Goal: Book appointment/travel/reservation

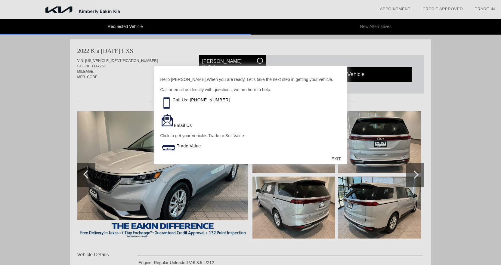
click at [335, 157] on div "EXIT" at bounding box center [335, 159] width 21 height 18
click at [337, 159] on div "EXIT" at bounding box center [335, 159] width 21 height 18
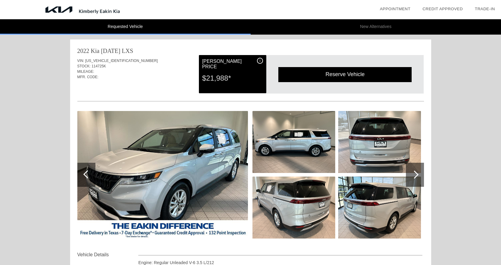
click at [411, 170] on div at bounding box center [415, 175] width 18 height 24
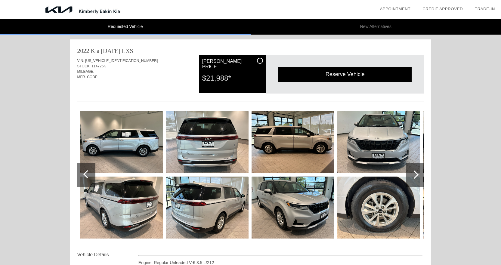
click at [411, 170] on div at bounding box center [415, 175] width 18 height 24
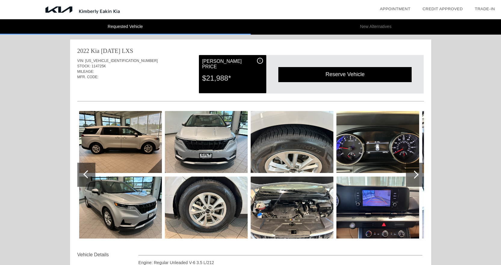
click at [384, 9] on link "Appointment" at bounding box center [395, 9] width 31 height 5
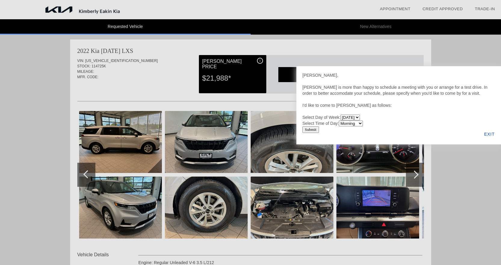
click at [360, 117] on select "Monday Tuesday Wednesday Thursday Friday Saturday" at bounding box center [350, 118] width 19 height 6
select select "Tuesday"
click at [342, 115] on select "Monday Tuesday Wednesday Thursday Friday Saturday" at bounding box center [350, 118] width 19 height 6
click at [353, 125] on select "Morning Afternoon Evening" at bounding box center [351, 124] width 24 height 6
select select "Afternoon"
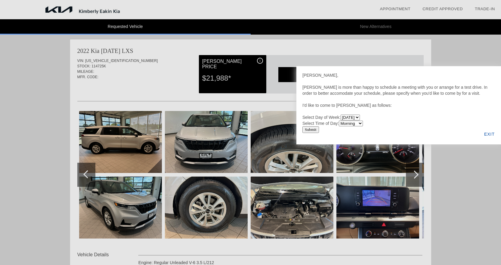
click at [340, 121] on select "Morning Afternoon Evening" at bounding box center [351, 124] width 24 height 6
click at [313, 129] on input "Submit" at bounding box center [311, 129] width 17 height 7
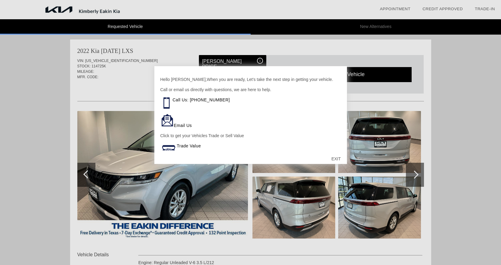
click at [337, 158] on div "EXIT" at bounding box center [335, 159] width 21 height 18
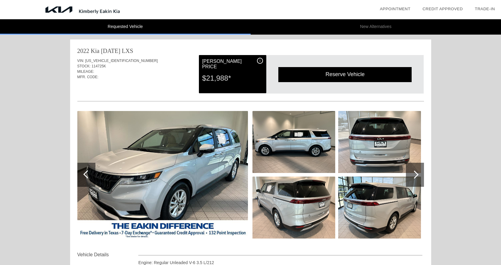
click at [333, 73] on div "Reserve Vehicle" at bounding box center [344, 74] width 133 height 15
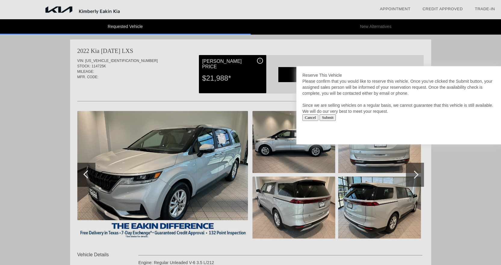
click at [315, 48] on div at bounding box center [250, 132] width 501 height 265
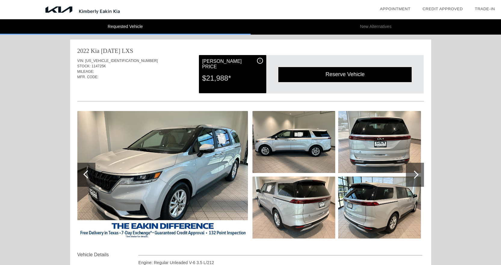
click at [447, 10] on link "Credit Approved" at bounding box center [443, 9] width 40 height 5
